Goal: Transaction & Acquisition: Purchase product/service

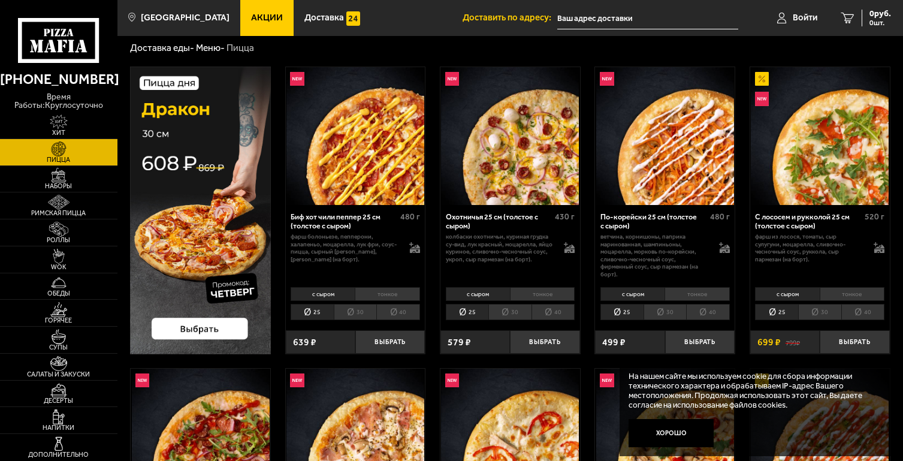
scroll to position [36, 0]
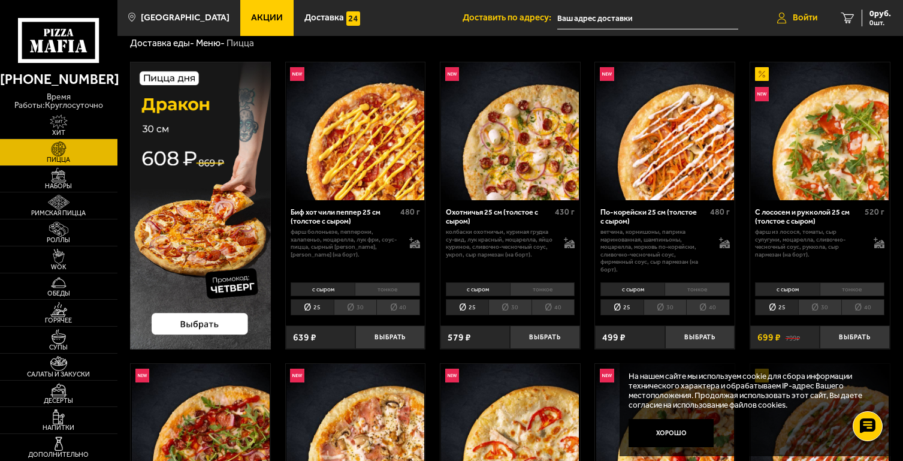
click at [775, 16] on link "Войти" at bounding box center [797, 18] width 64 height 36
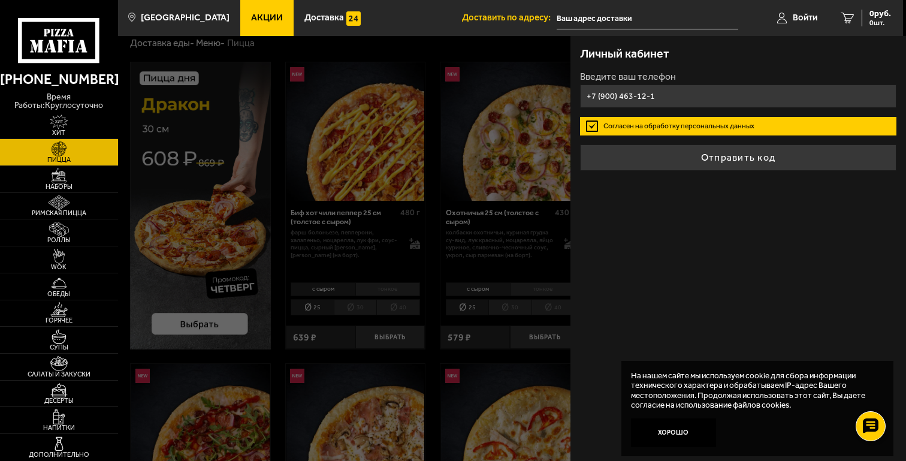
type input "[PHONE_NUMBER]"
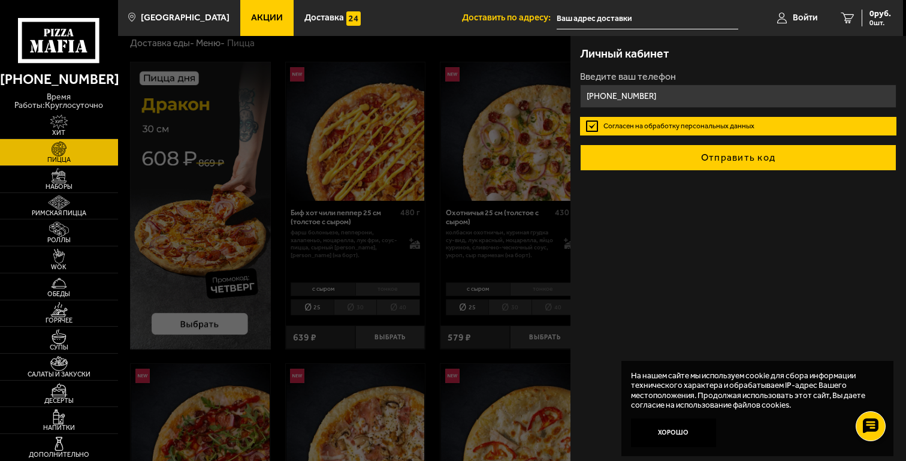
click at [682, 154] on button "Отправить код" at bounding box center [738, 157] width 317 height 26
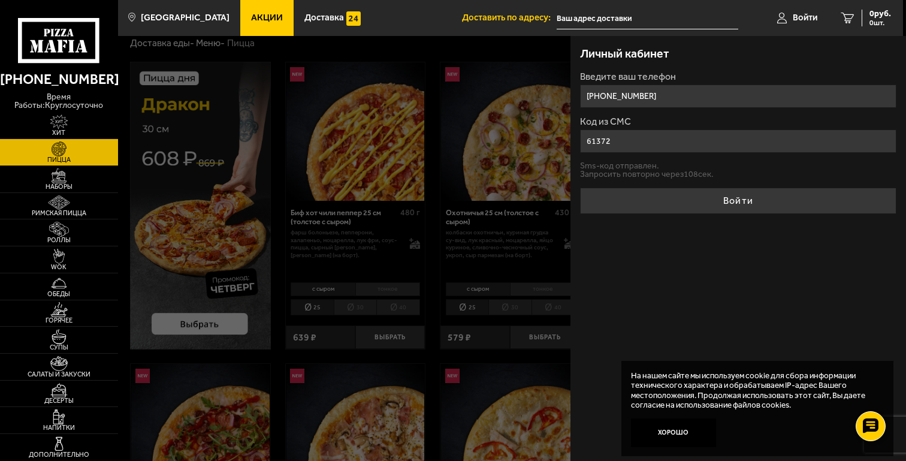
type input "613721"
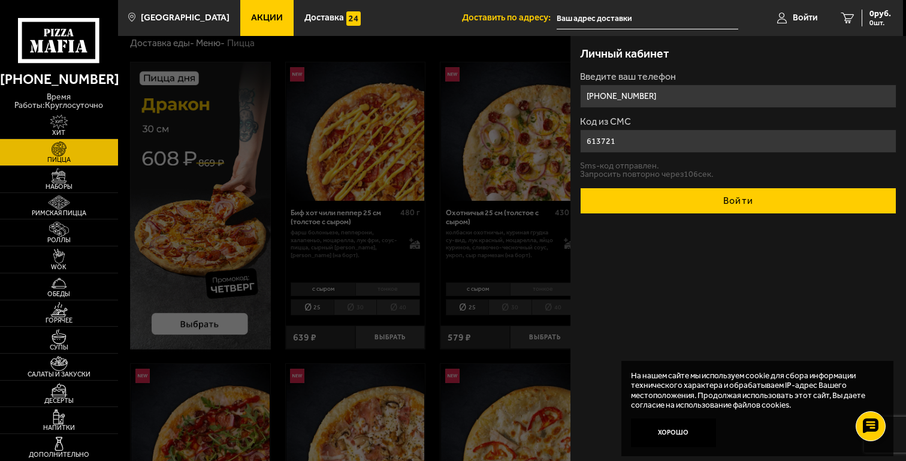
click at [774, 203] on button "Войти" at bounding box center [738, 201] width 317 height 26
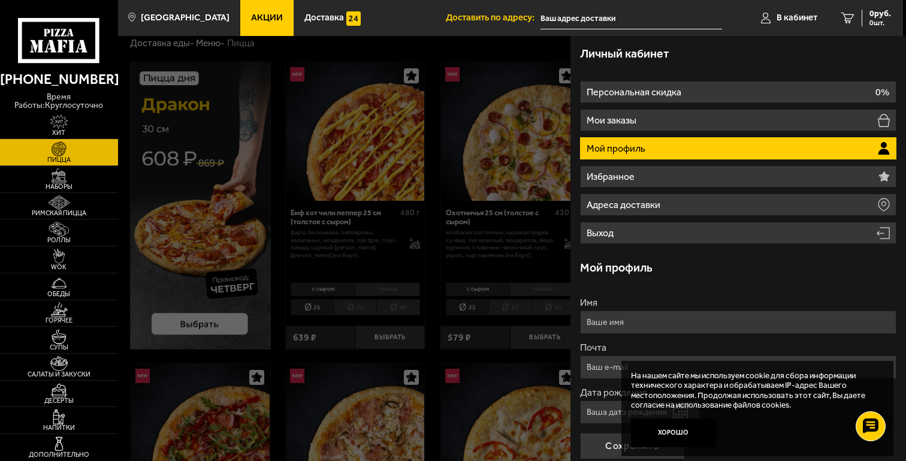
click at [601, 19] on input "text" at bounding box center [630, 18] width 181 height 22
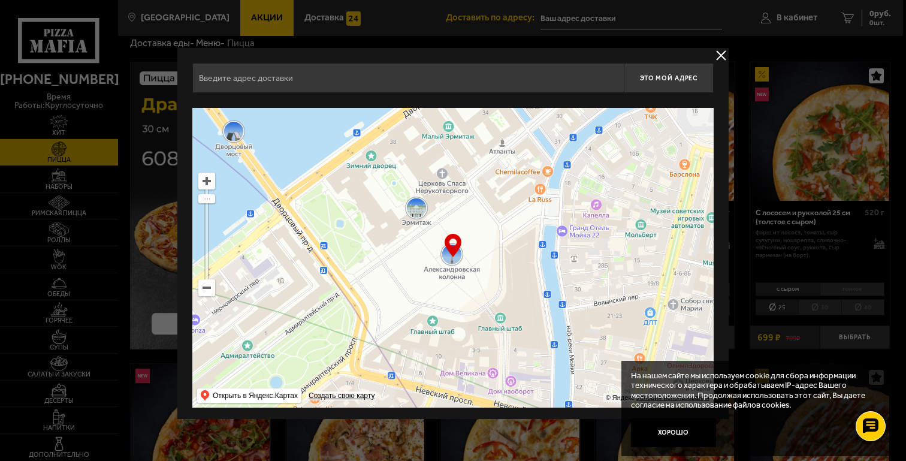
click at [391, 82] on input "text" at bounding box center [407, 78] width 431 height 30
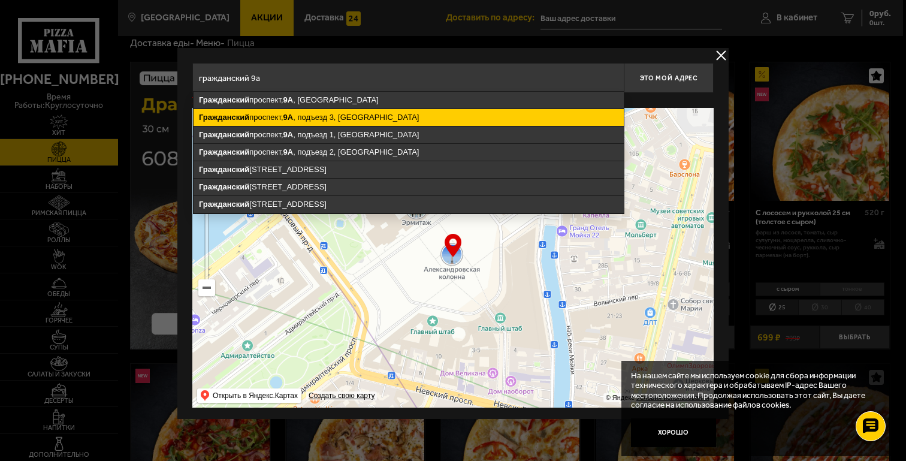
click at [349, 114] on ymaps "Гражданский проспект, 9А , подъезд 3, Санкт-Петербург" at bounding box center [408, 117] width 430 height 17
type input "Санкт-Петербург, Гражданский проспект, 9А, подъезд 3"
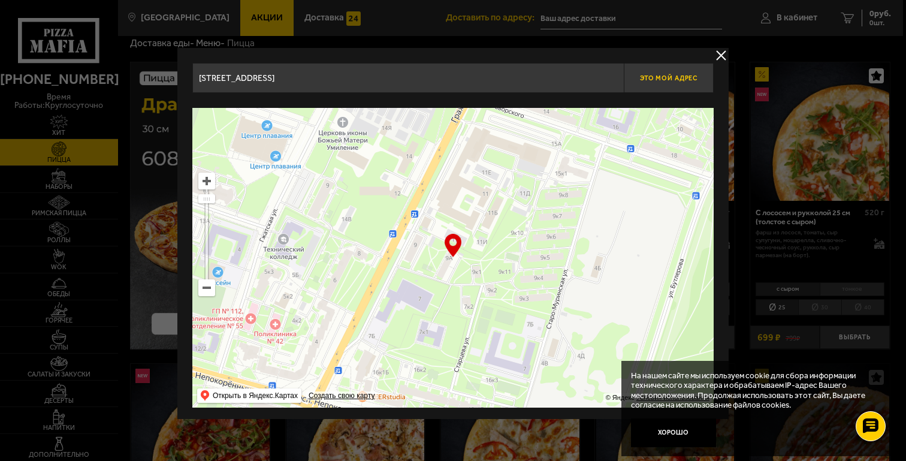
click at [661, 84] on button "Это мой адрес" at bounding box center [669, 78] width 90 height 30
type input "[STREET_ADDRESS]"
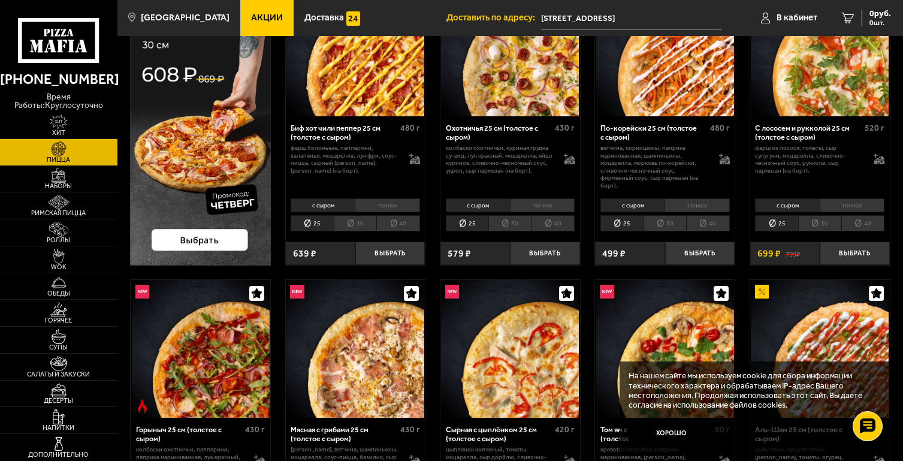
scroll to position [122, 0]
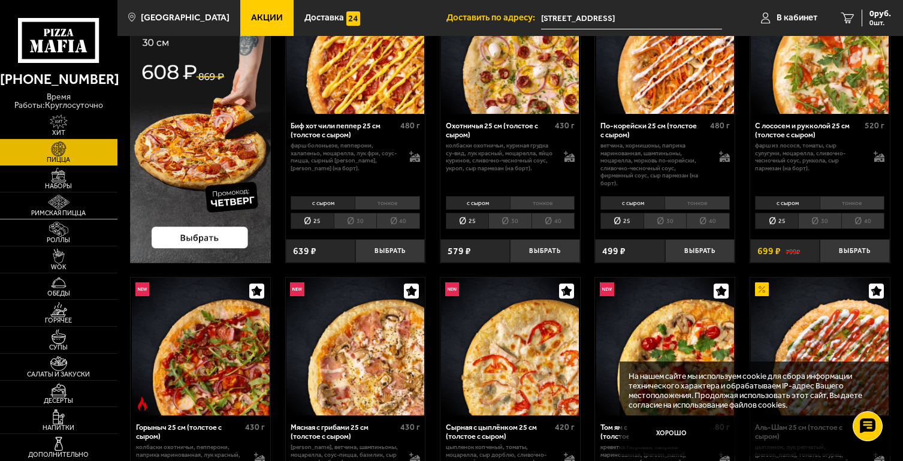
click at [58, 208] on img at bounding box center [59, 202] width 36 height 15
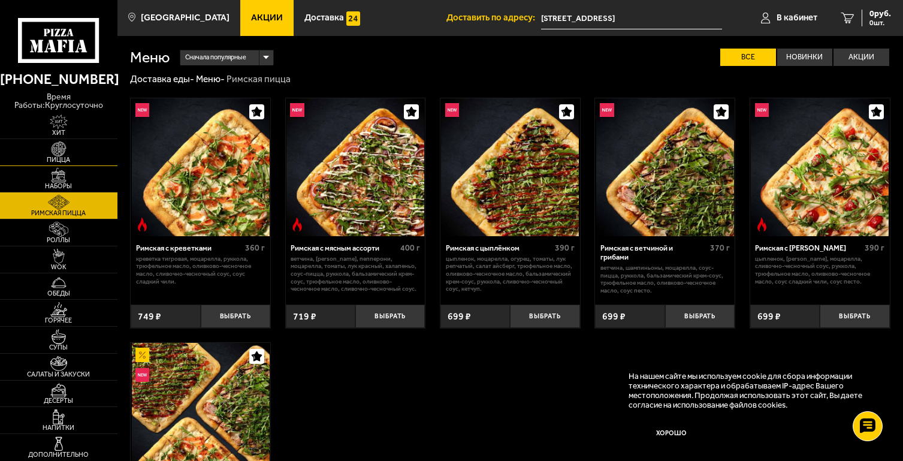
click at [74, 155] on img at bounding box center [59, 148] width 36 height 15
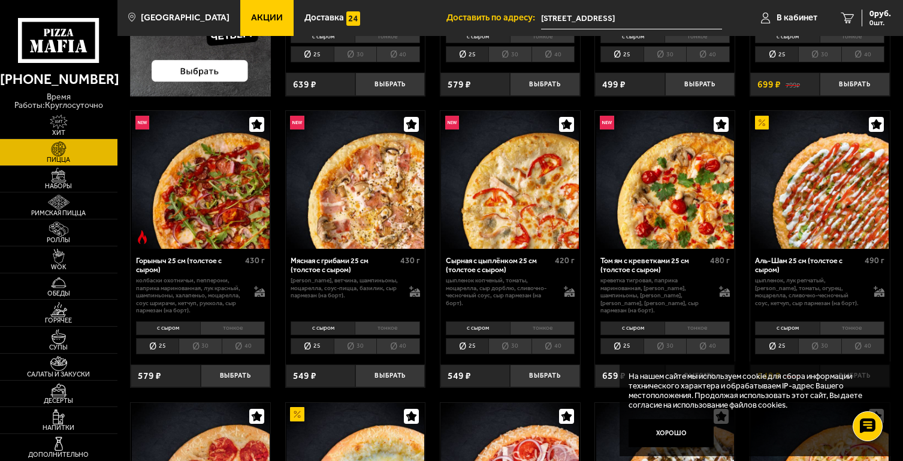
scroll to position [292, 0]
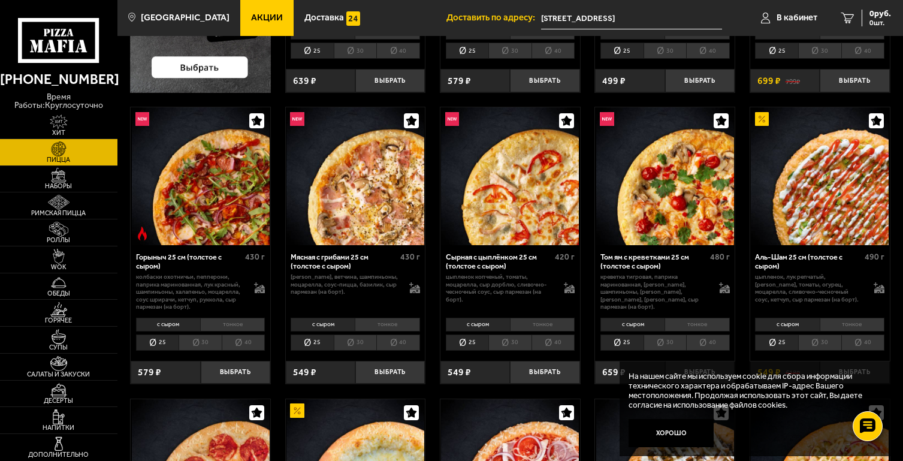
click at [348, 338] on li "30" at bounding box center [355, 342] width 43 height 17
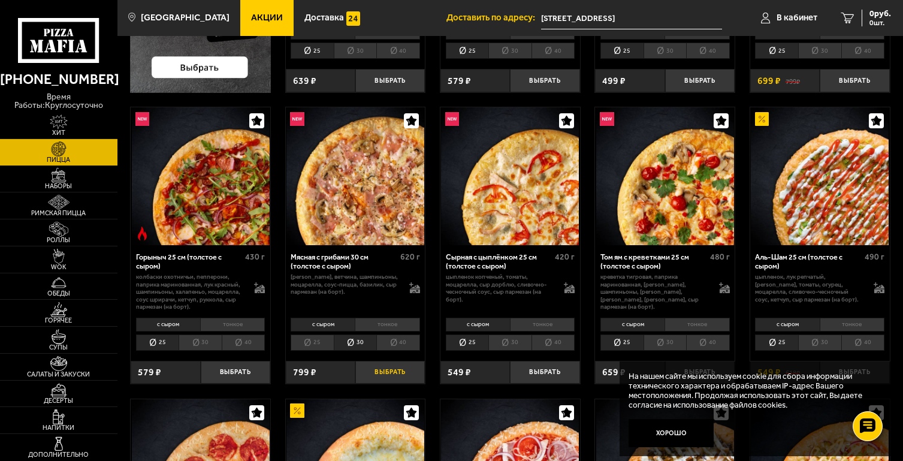
click at [383, 370] on button "Выбрать" at bounding box center [389, 372] width 69 height 23
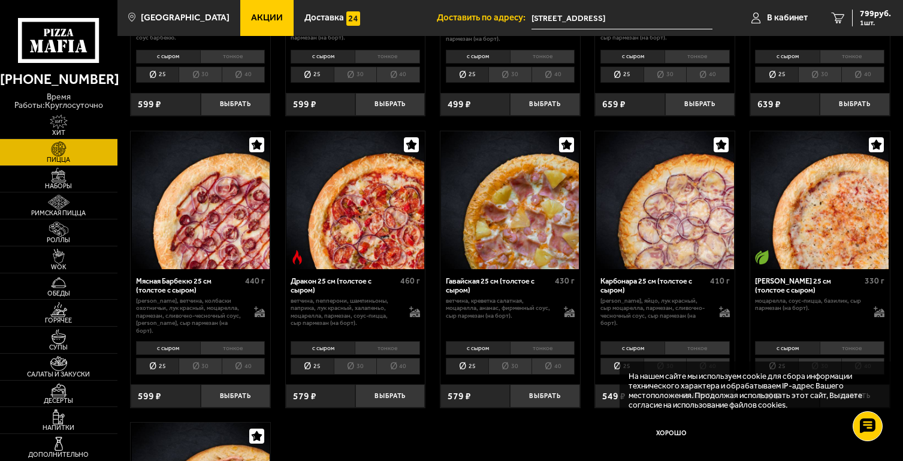
scroll to position [1738, 0]
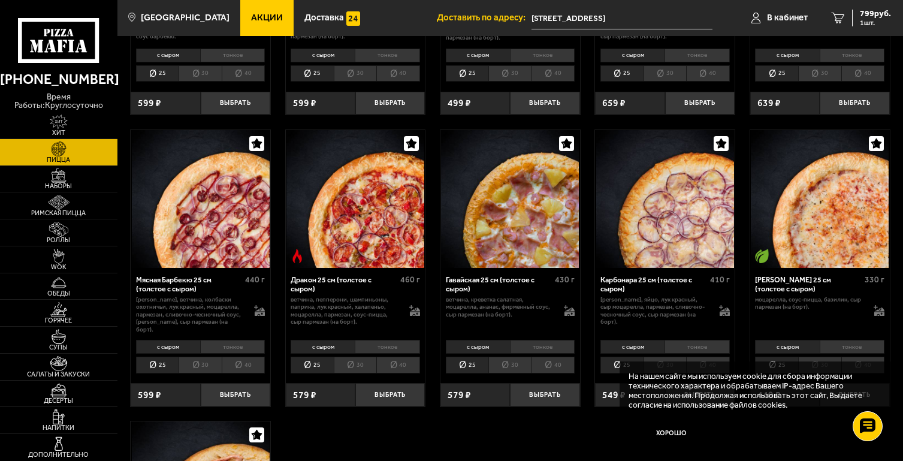
click at [365, 356] on li "30" at bounding box center [355, 364] width 43 height 17
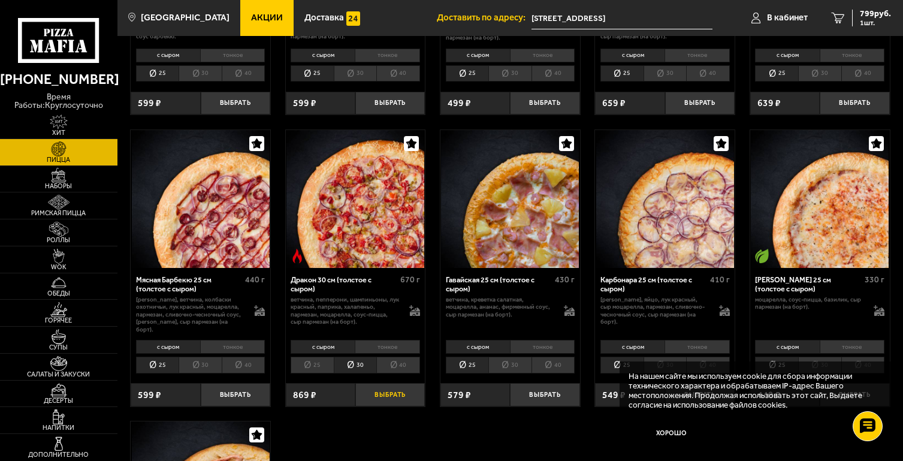
click at [387, 383] on button "Выбрать" at bounding box center [389, 394] width 69 height 23
click at [872, 12] on span "1668 руб." at bounding box center [873, 14] width 36 height 8
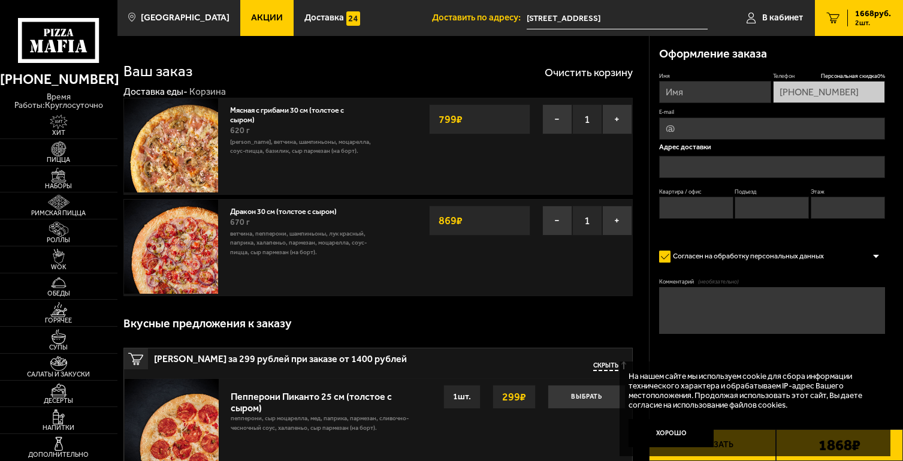
type input "[STREET_ADDRESS]"
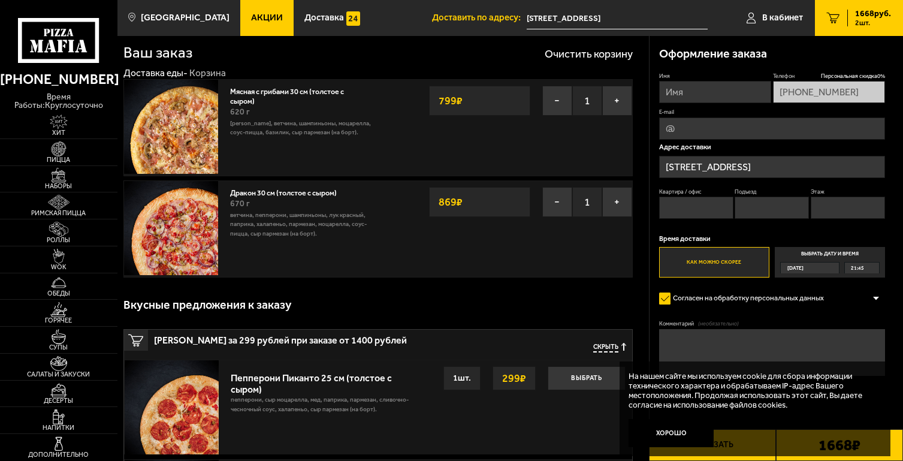
scroll to position [17, 0]
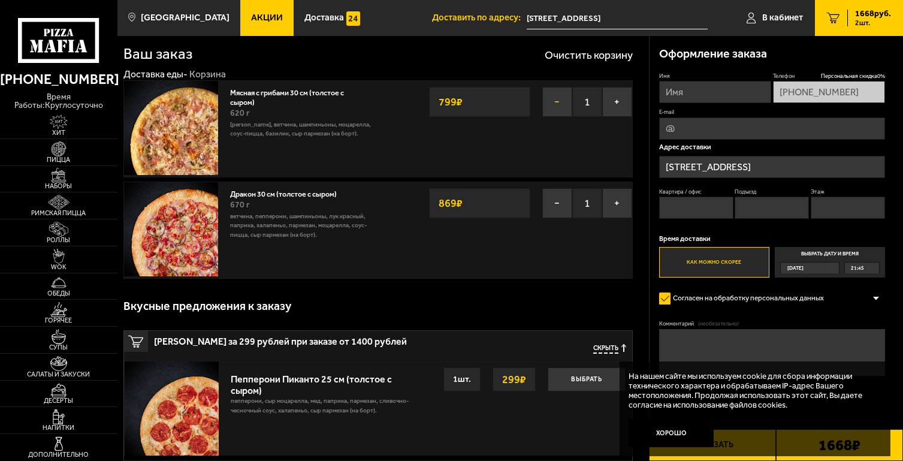
click at [561, 98] on button "−" at bounding box center [557, 102] width 30 height 30
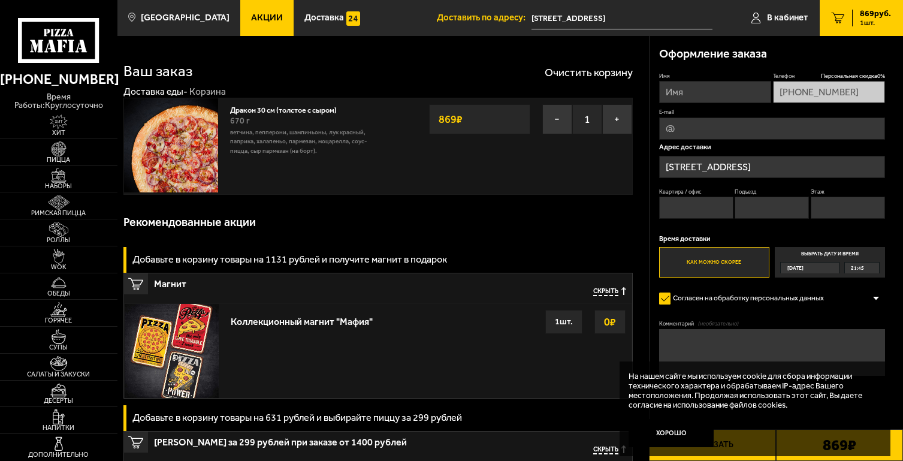
scroll to position [0, 0]
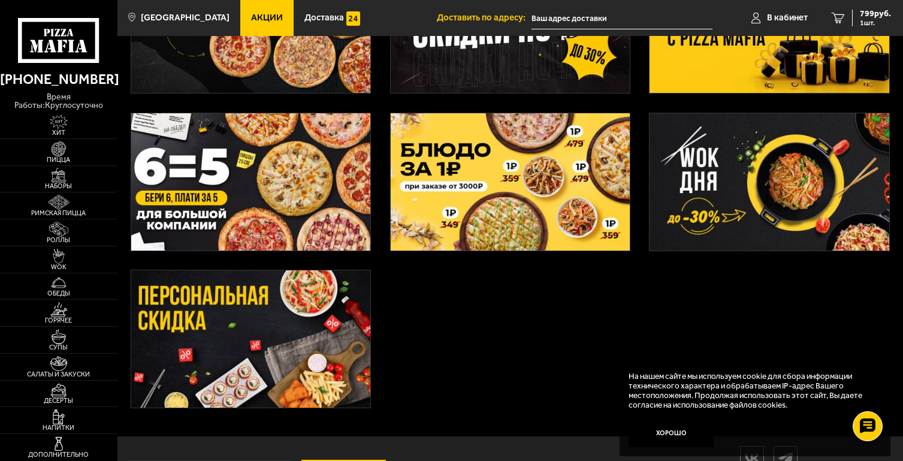
click at [291, 335] on img at bounding box center [250, 338] width 239 height 137
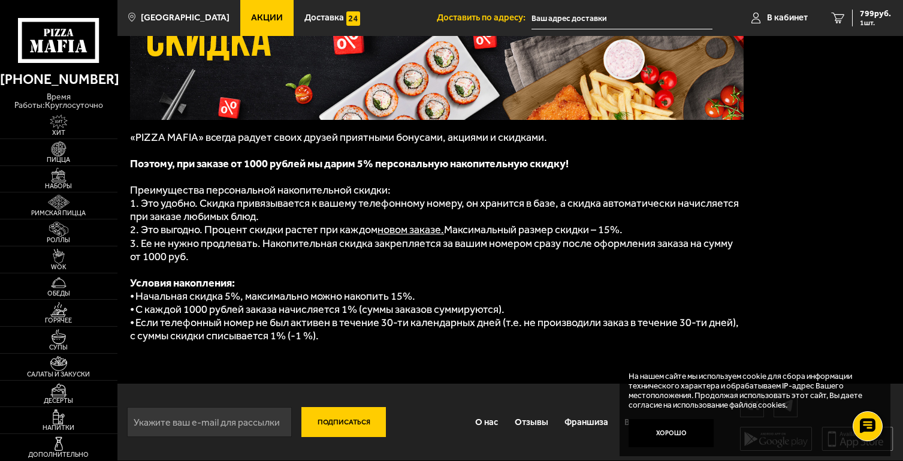
scroll to position [153, 0]
click at [262, 24] on link "Акции" at bounding box center [266, 18] width 53 height 36
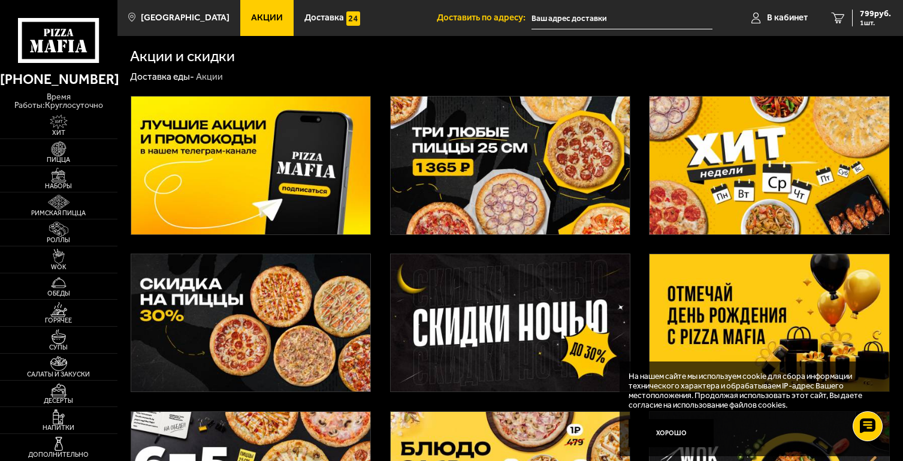
click at [222, 307] on img at bounding box center [250, 322] width 239 height 137
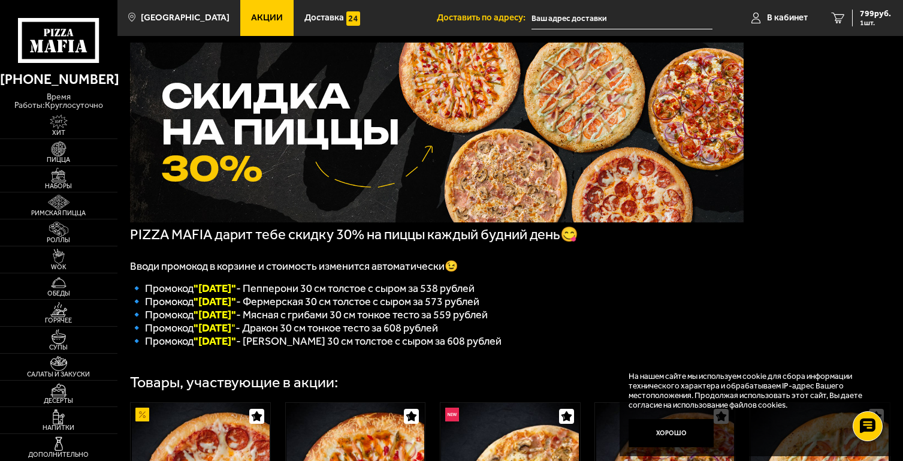
scroll to position [58, 0]
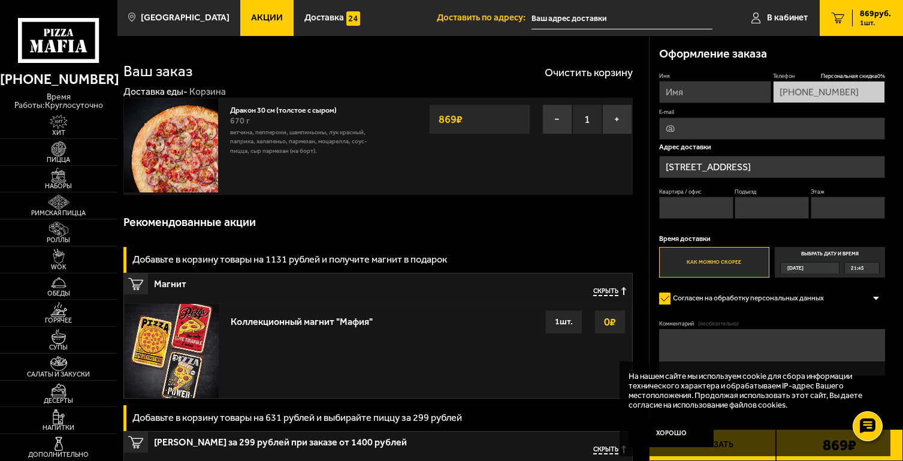
click at [261, 20] on span "Акции" at bounding box center [267, 17] width 32 height 9
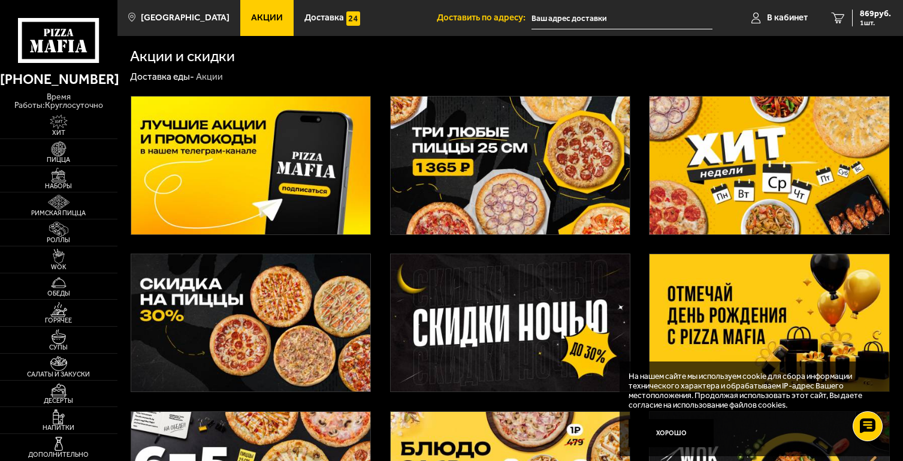
click at [280, 310] on img at bounding box center [250, 322] width 239 height 137
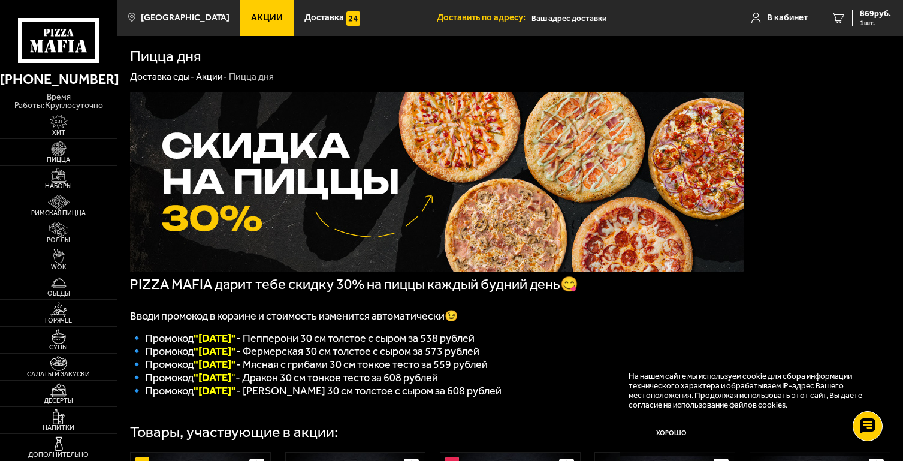
scroll to position [10, 0]
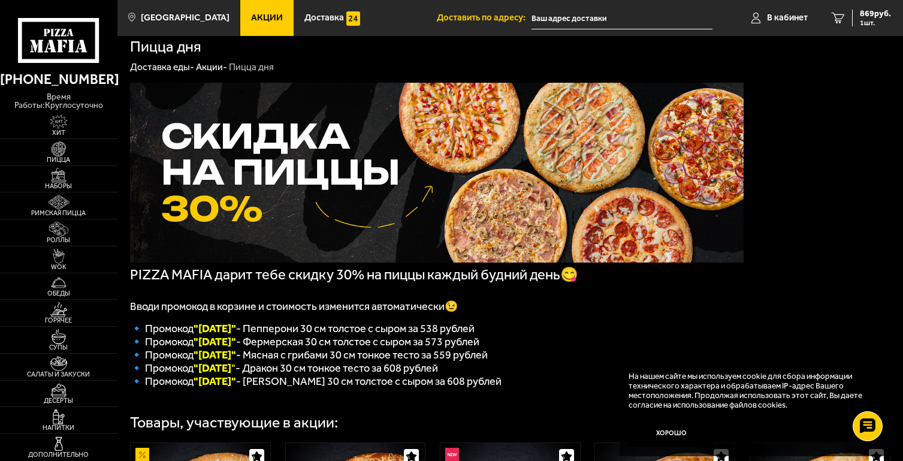
drag, startPoint x: 201, startPoint y: 386, endPoint x: 241, endPoint y: 386, distance: 40.1
click at [235, 374] on font ""[DATE] "" at bounding box center [214, 367] width 42 height 13
copy b "[DATE]"
click at [877, 15] on span "869 руб." at bounding box center [875, 14] width 31 height 8
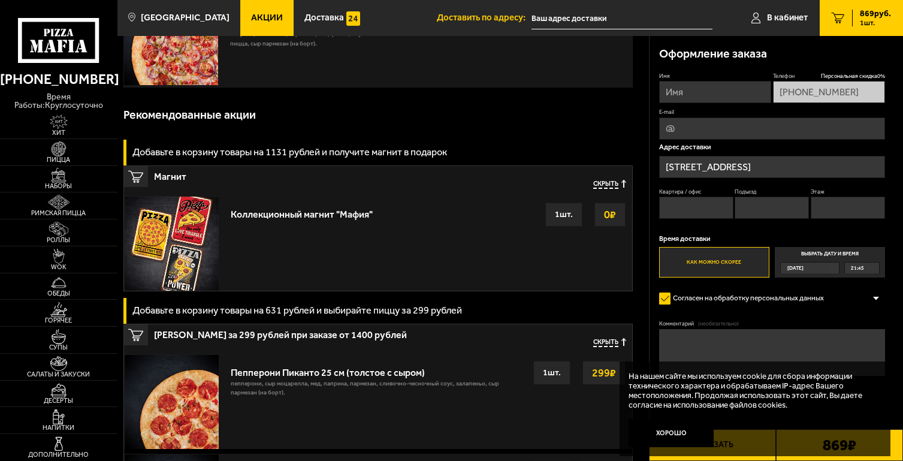
scroll to position [119, 0]
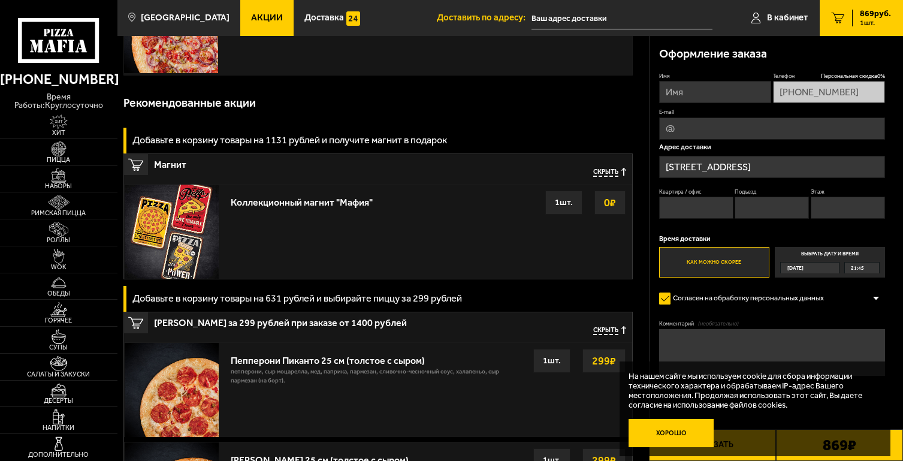
click at [664, 434] on button "Хорошо" at bounding box center [670, 433] width 84 height 28
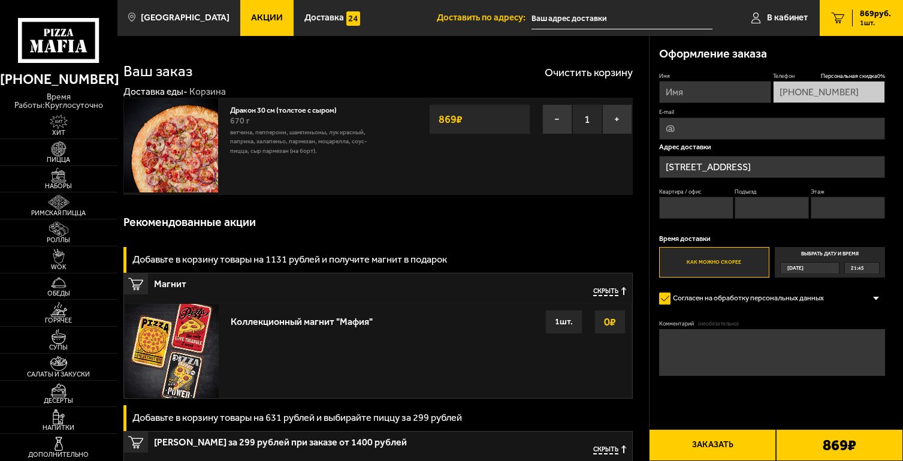
scroll to position [0, 0]
click at [740, 262] on label "Как можно скорее" at bounding box center [714, 262] width 110 height 30
click at [0, 0] on input "Как можно скорее" at bounding box center [0, 0] width 0 height 0
type input "[PERSON_NAME]"
type input "в"
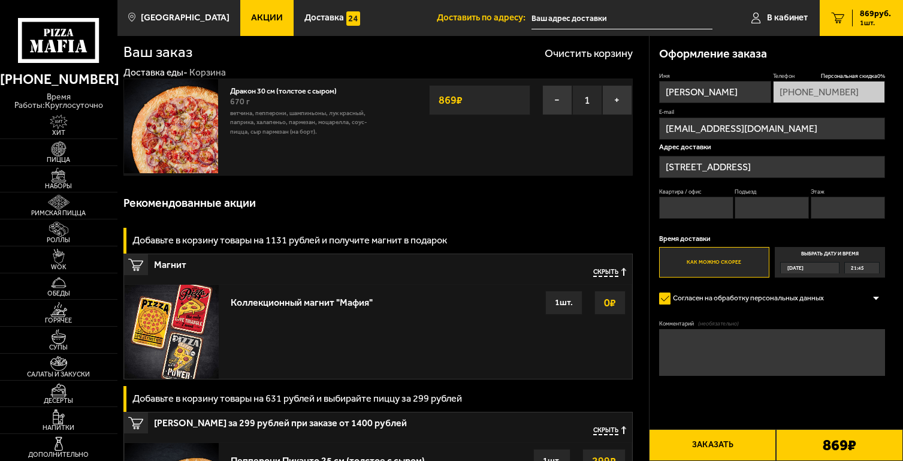
scroll to position [26, 0]
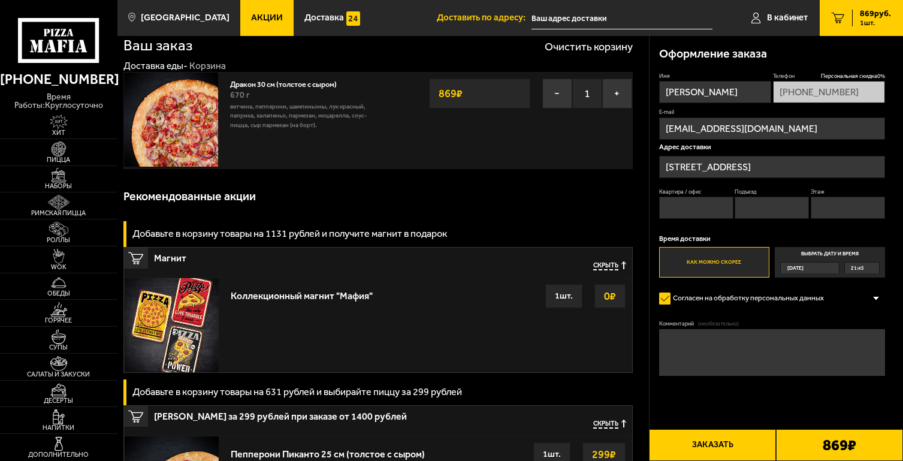
type input "[EMAIL_ADDRESS][DOMAIN_NAME]"
click at [675, 205] on input "Квартира / офис" at bounding box center [696, 207] width 74 height 22
type input "47"
click at [749, 208] on input "Подъезд" at bounding box center [771, 207] width 74 height 22
type input "3"
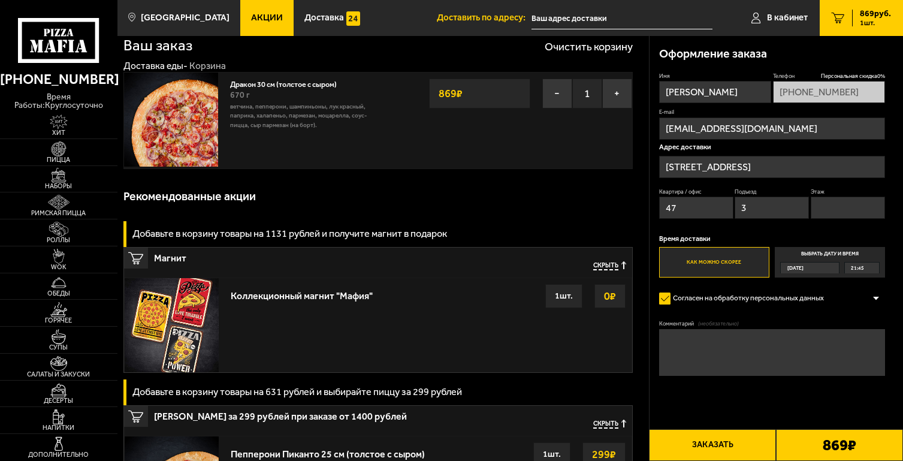
click at [821, 208] on input "Этаж" at bounding box center [848, 207] width 74 height 22
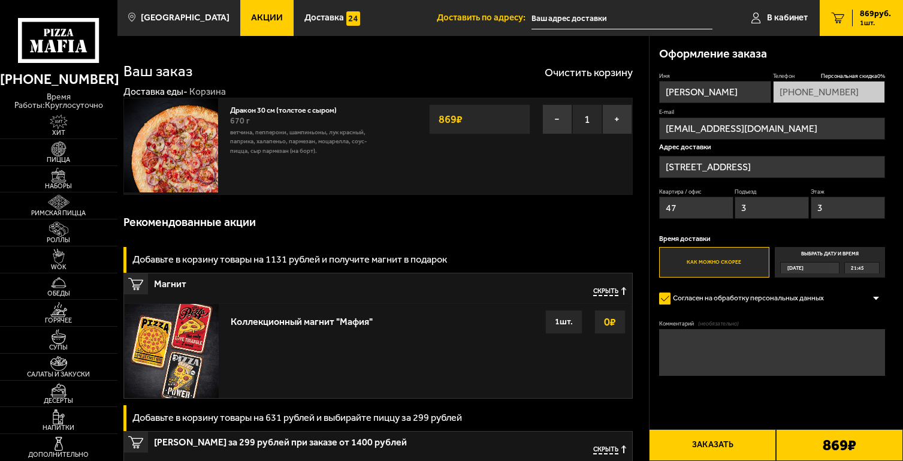
scroll to position [0, 0]
type input "3"
click at [713, 440] on button "Заказать" at bounding box center [712, 445] width 127 height 32
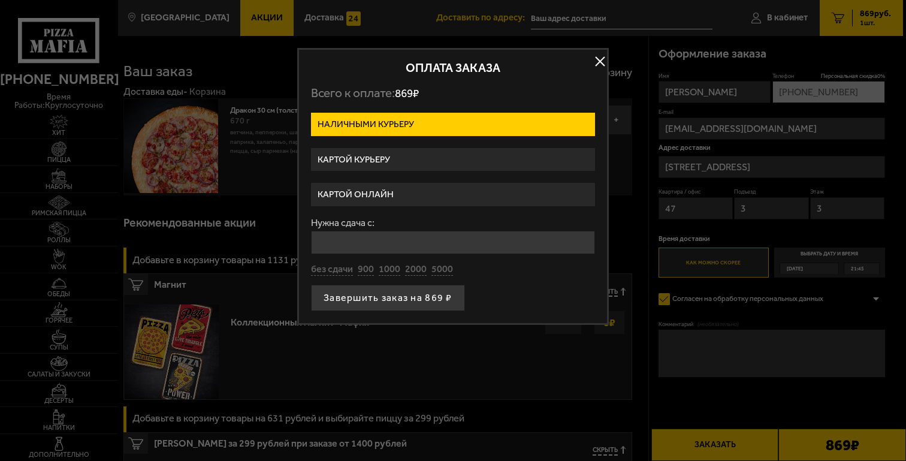
click at [385, 185] on label "Картой онлайн" at bounding box center [453, 194] width 284 height 23
click at [0, 0] on input "Картой онлайн" at bounding box center [0, 0] width 0 height 0
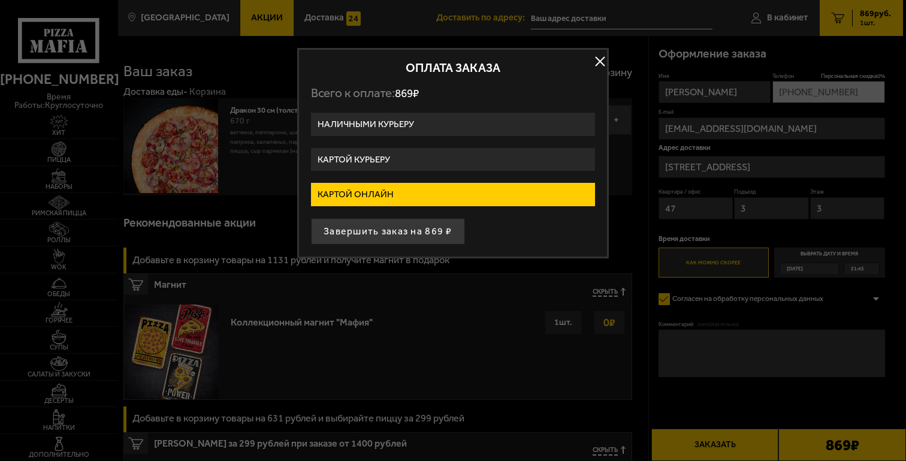
click at [600, 59] on button "button" at bounding box center [600, 62] width 18 height 18
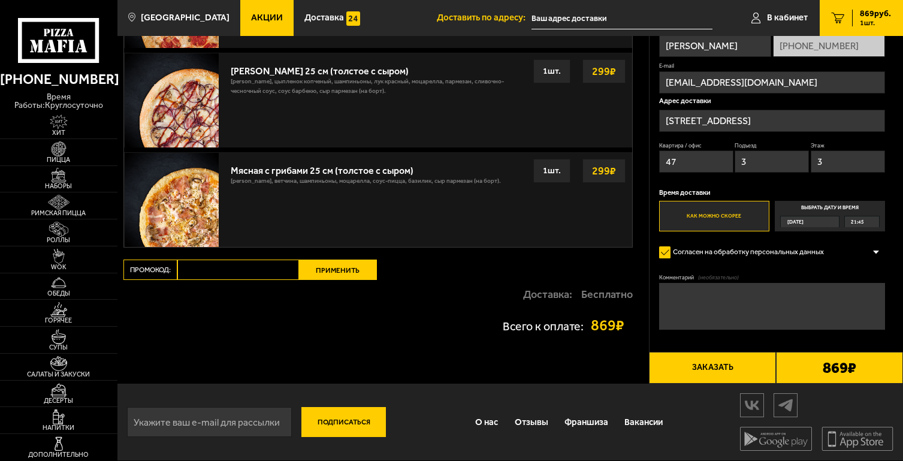
scroll to position [509, 0]
click at [200, 271] on input "Промокод:" at bounding box center [238, 269] width 122 height 20
paste input "[DATE]"
type input "[DATE]"
click at [328, 266] on button "Применить" at bounding box center [338, 269] width 78 height 20
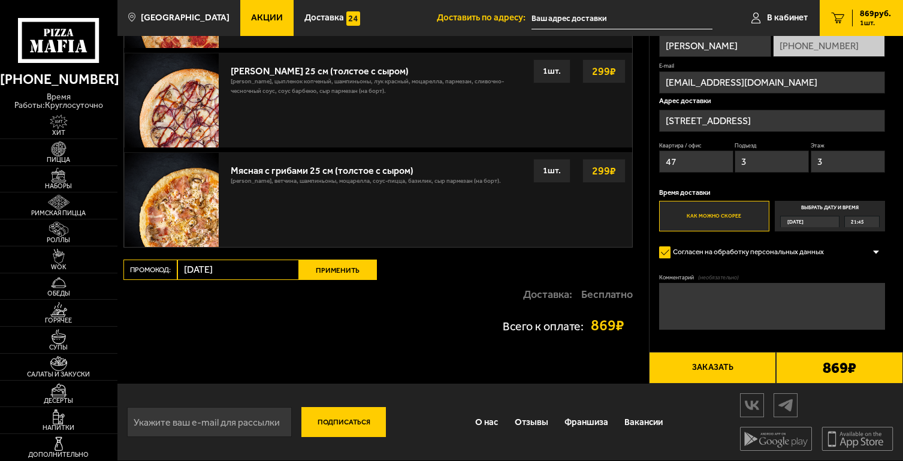
scroll to position [39, 0]
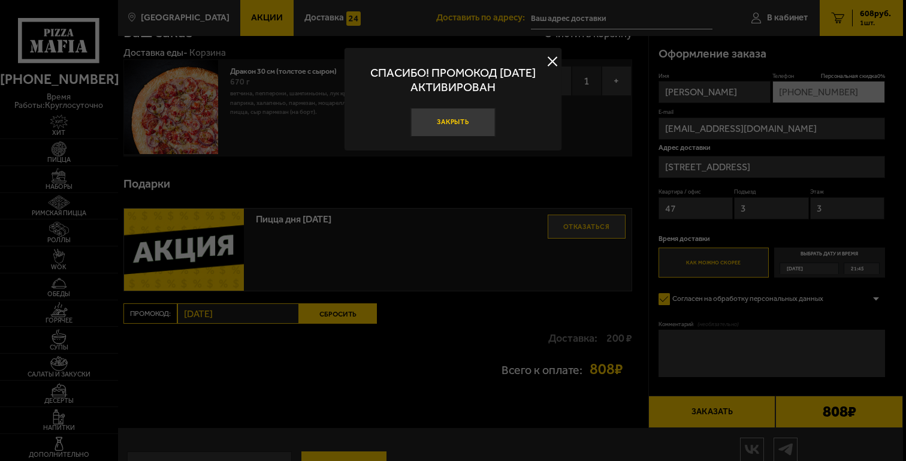
click at [470, 116] on button "Закрыть" at bounding box center [452, 122] width 85 height 28
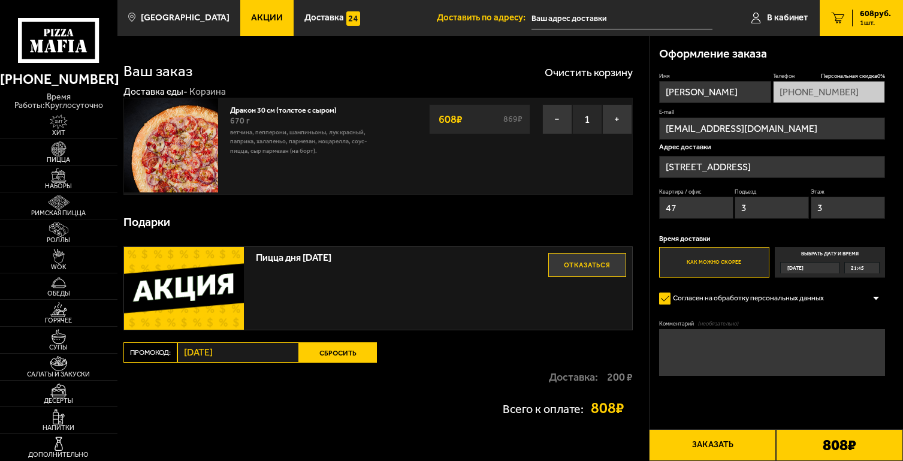
scroll to position [0, 0]
click at [552, 117] on button "−" at bounding box center [557, 119] width 30 height 30
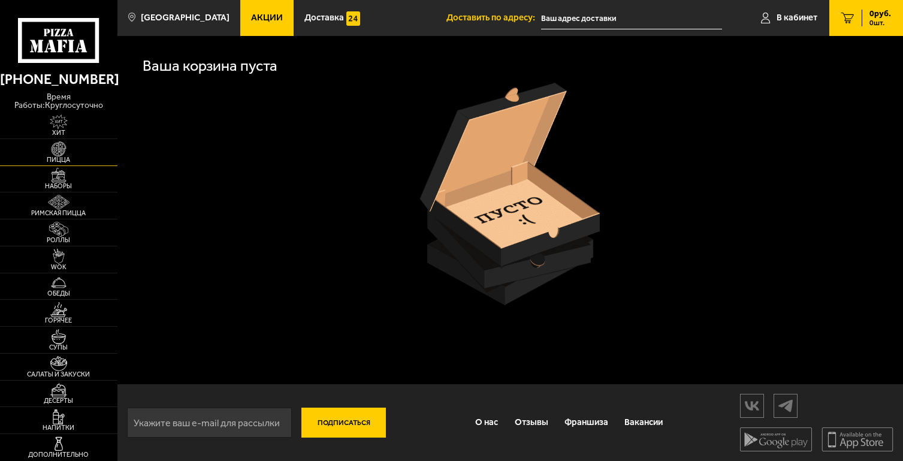
click at [57, 154] on img at bounding box center [59, 148] width 36 height 15
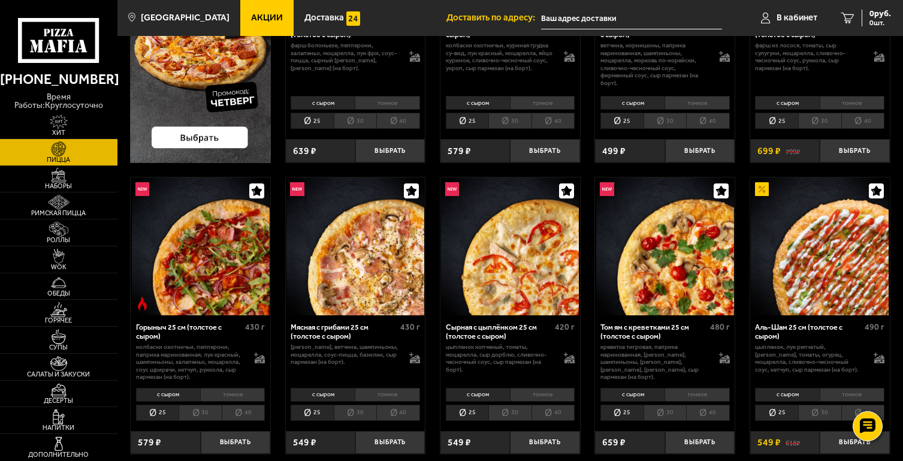
scroll to position [241, 0]
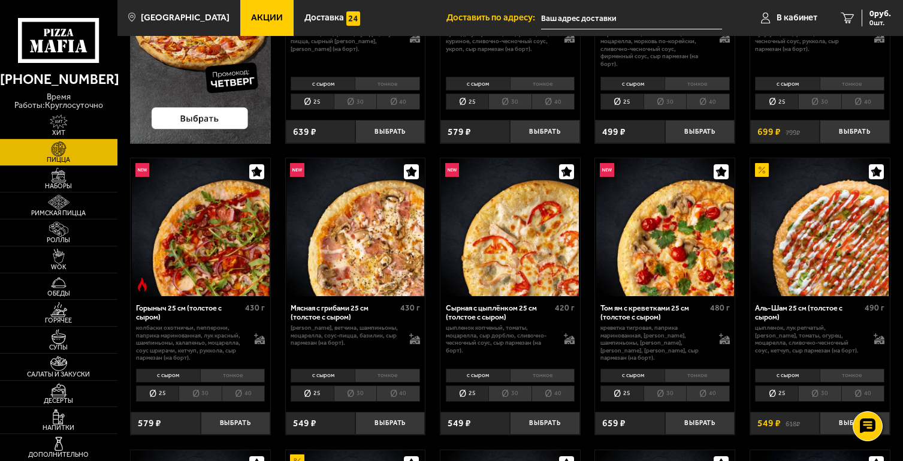
click at [358, 389] on li "30" at bounding box center [355, 393] width 43 height 17
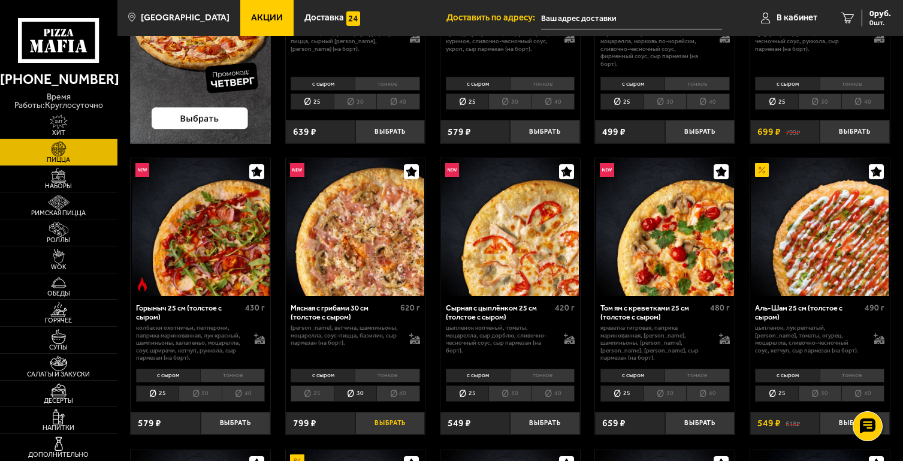
click at [375, 425] on button "Выбрать" at bounding box center [389, 423] width 69 height 23
click at [874, 11] on span "799 руб." at bounding box center [875, 14] width 31 height 8
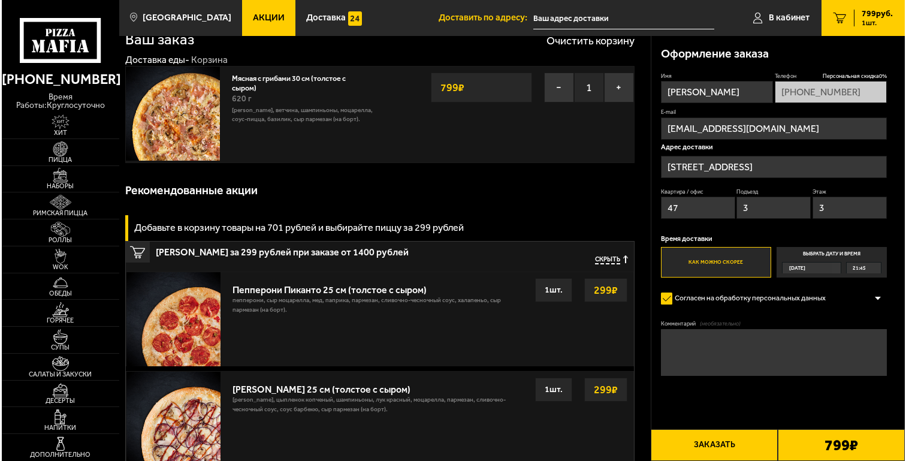
scroll to position [41, 0]
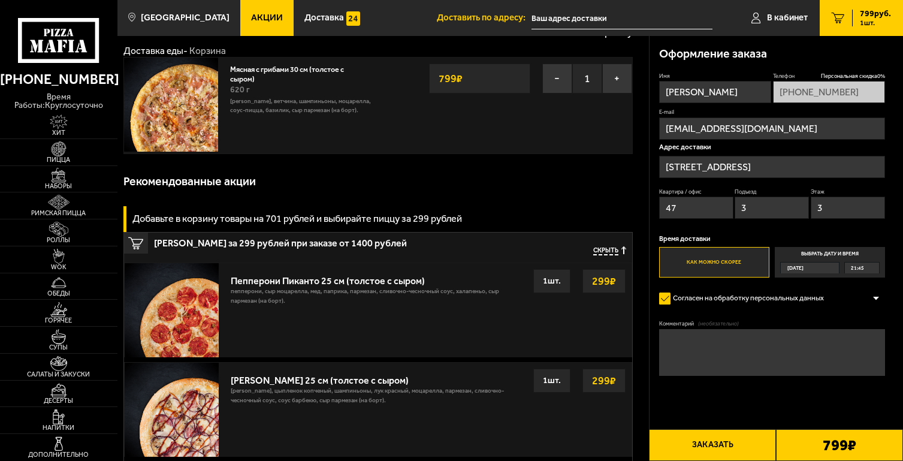
click at [713, 437] on button "Заказать" at bounding box center [712, 445] width 127 height 32
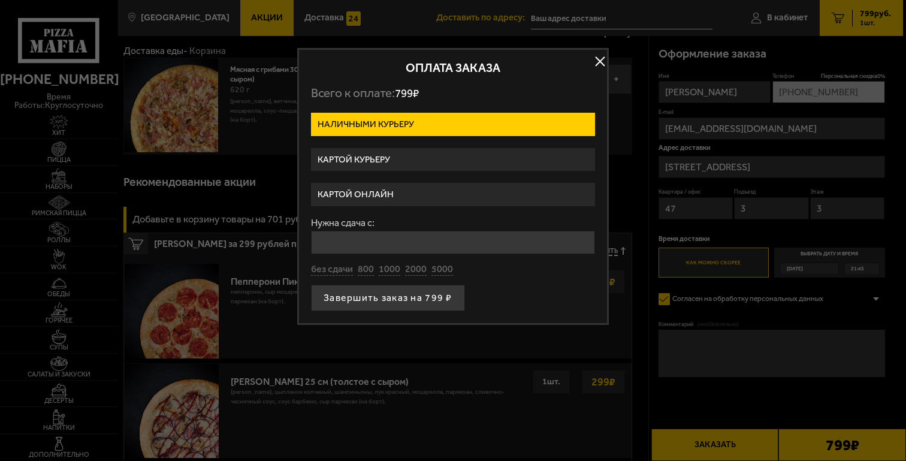
click at [403, 190] on label "Картой онлайн" at bounding box center [453, 194] width 284 height 23
click at [0, 0] on input "Картой онлайн" at bounding box center [0, 0] width 0 height 0
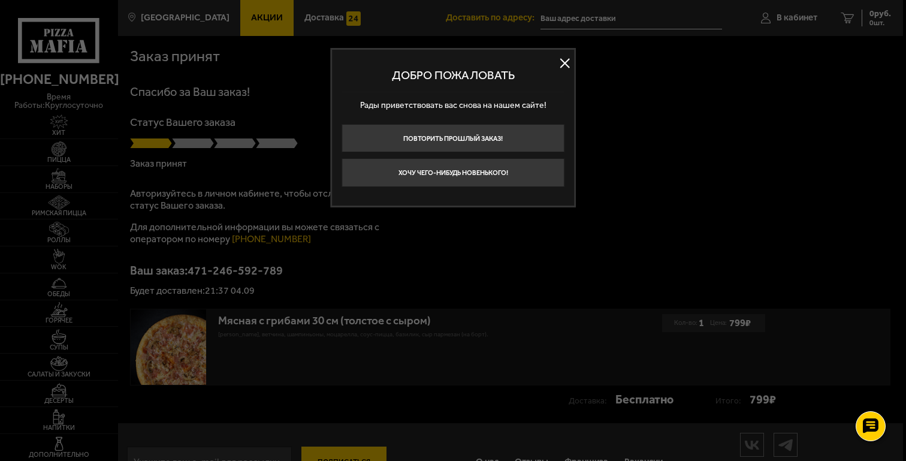
click at [570, 58] on button at bounding box center [565, 64] width 18 height 18
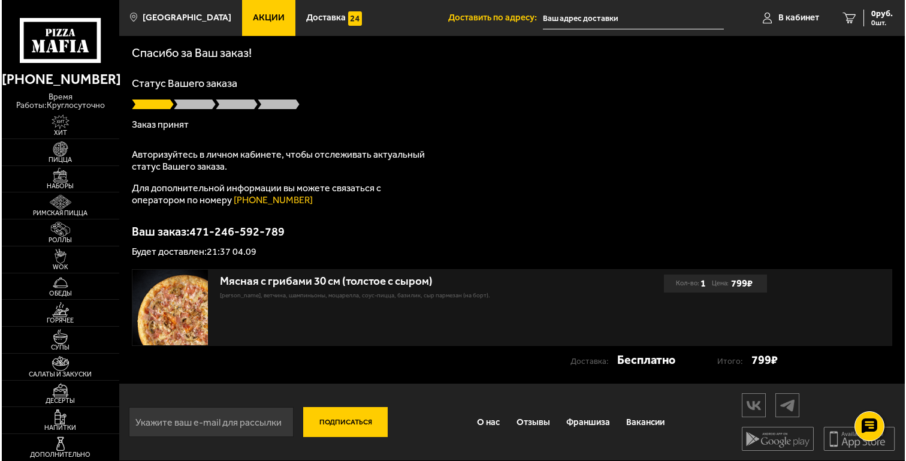
scroll to position [40, 0]
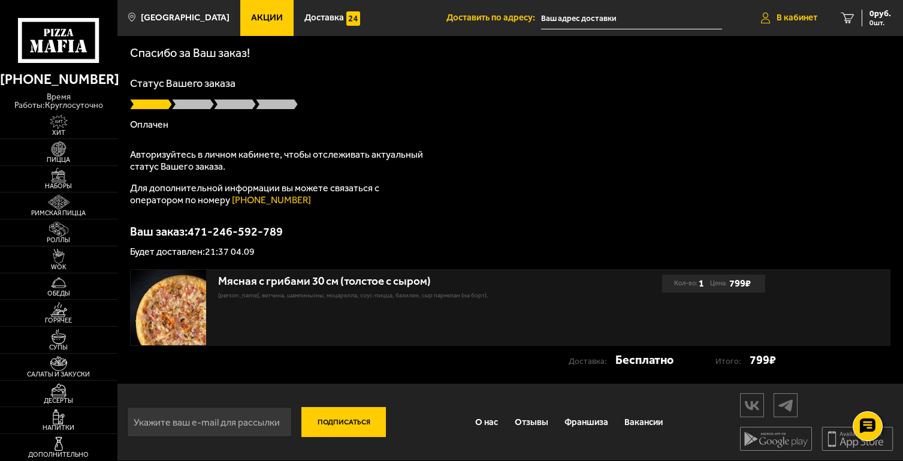
click at [790, 16] on span "В кабинет" at bounding box center [796, 17] width 41 height 9
